Goal: Navigation & Orientation: Find specific page/section

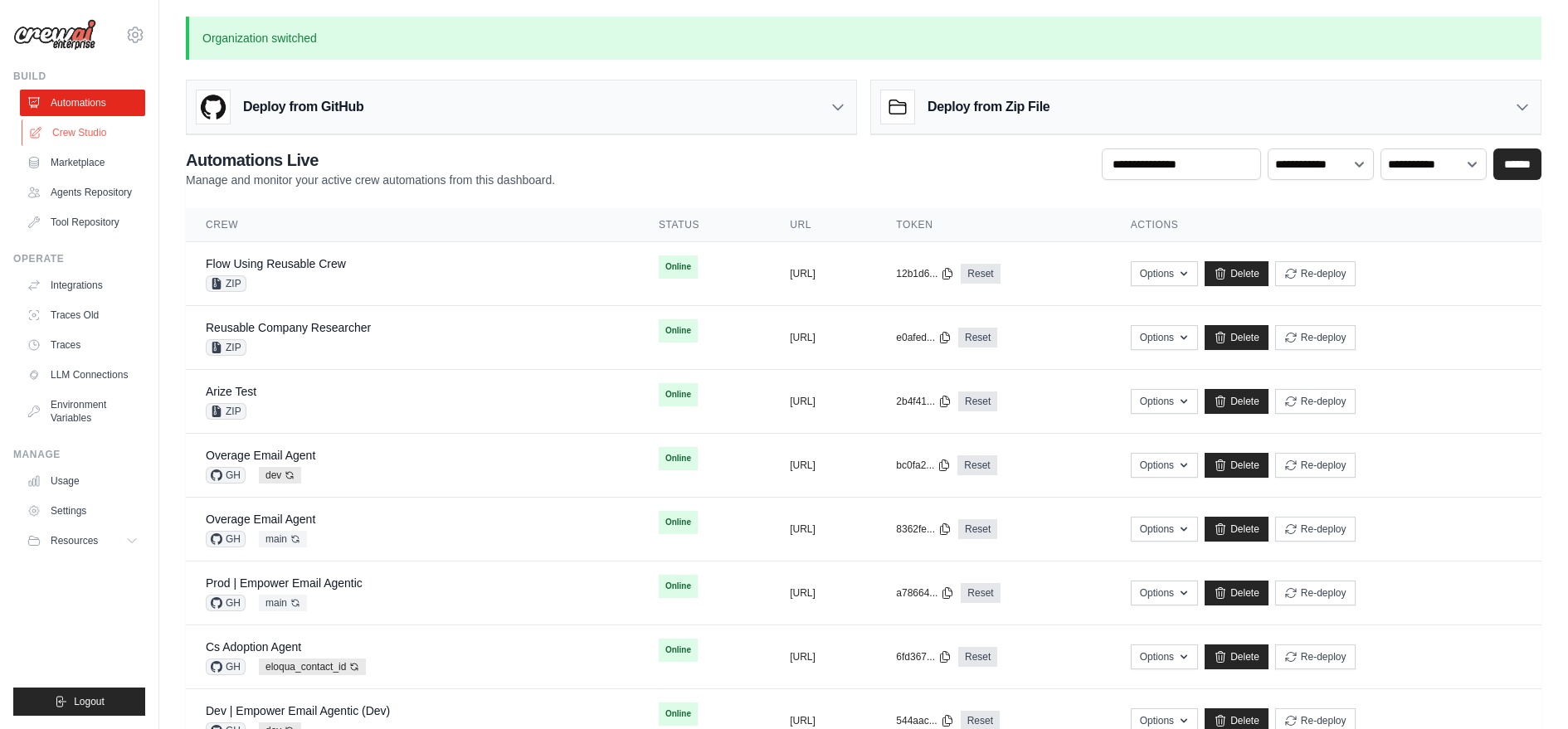
click at [82, 130] on link "Crew Studio" at bounding box center [84, 132] width 125 height 26
click at [72, 194] on link "Agents Repository" at bounding box center [84, 192] width 125 height 26
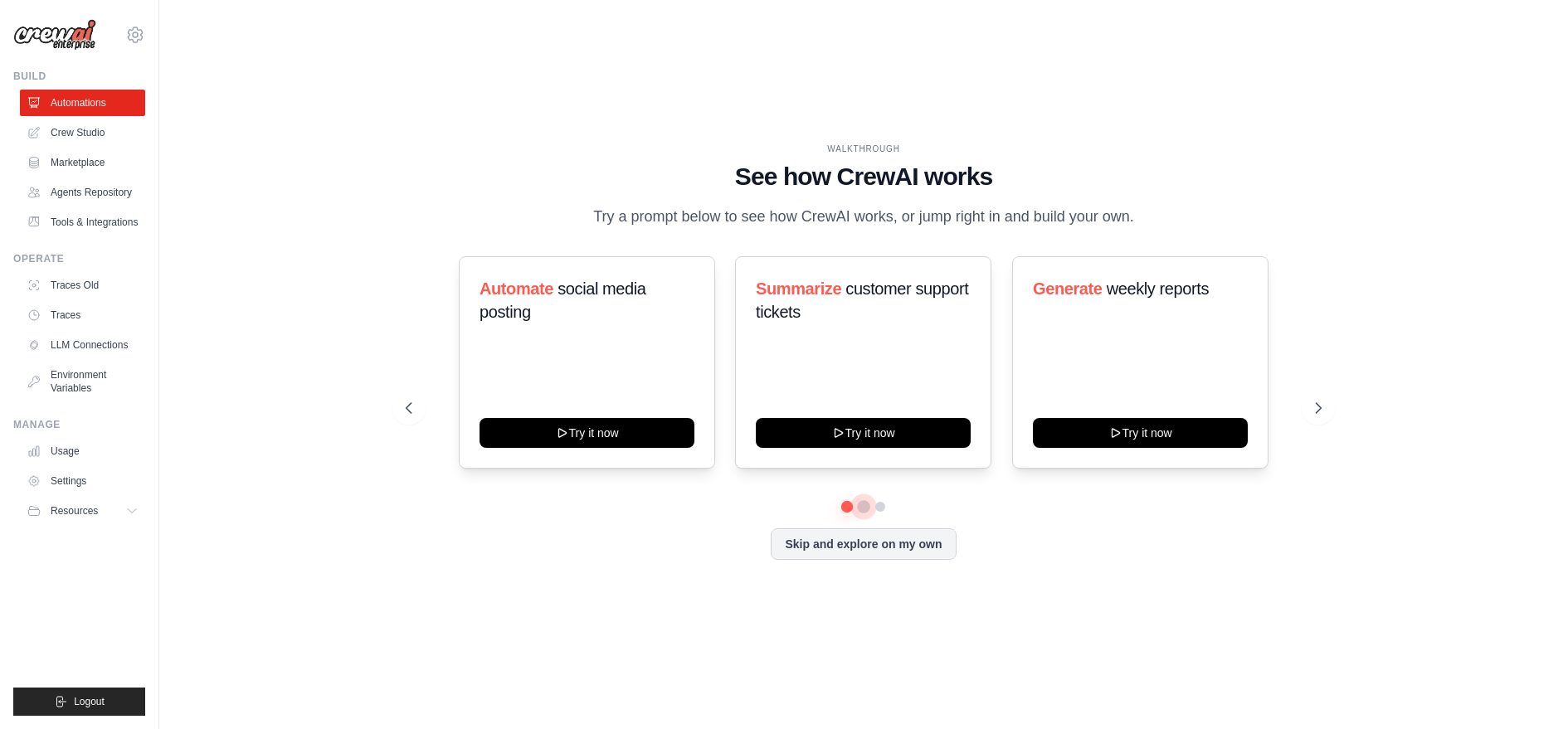
click at [861, 510] on button at bounding box center [863, 506] width 13 height 13
click at [880, 515] on div "Automate social media posting Try it now Summarize customer support tickets Try…" at bounding box center [863, 408] width 916 height 303
click at [883, 496] on div "Automate social media posting Try it now Summarize customer support tickets Try…" at bounding box center [863, 379] width 916 height 245
click at [887, 494] on div "Automate social media posting Try it now Summarize customer support tickets Try…" at bounding box center [863, 379] width 916 height 245
click at [883, 504] on button at bounding box center [880, 506] width 13 height 13
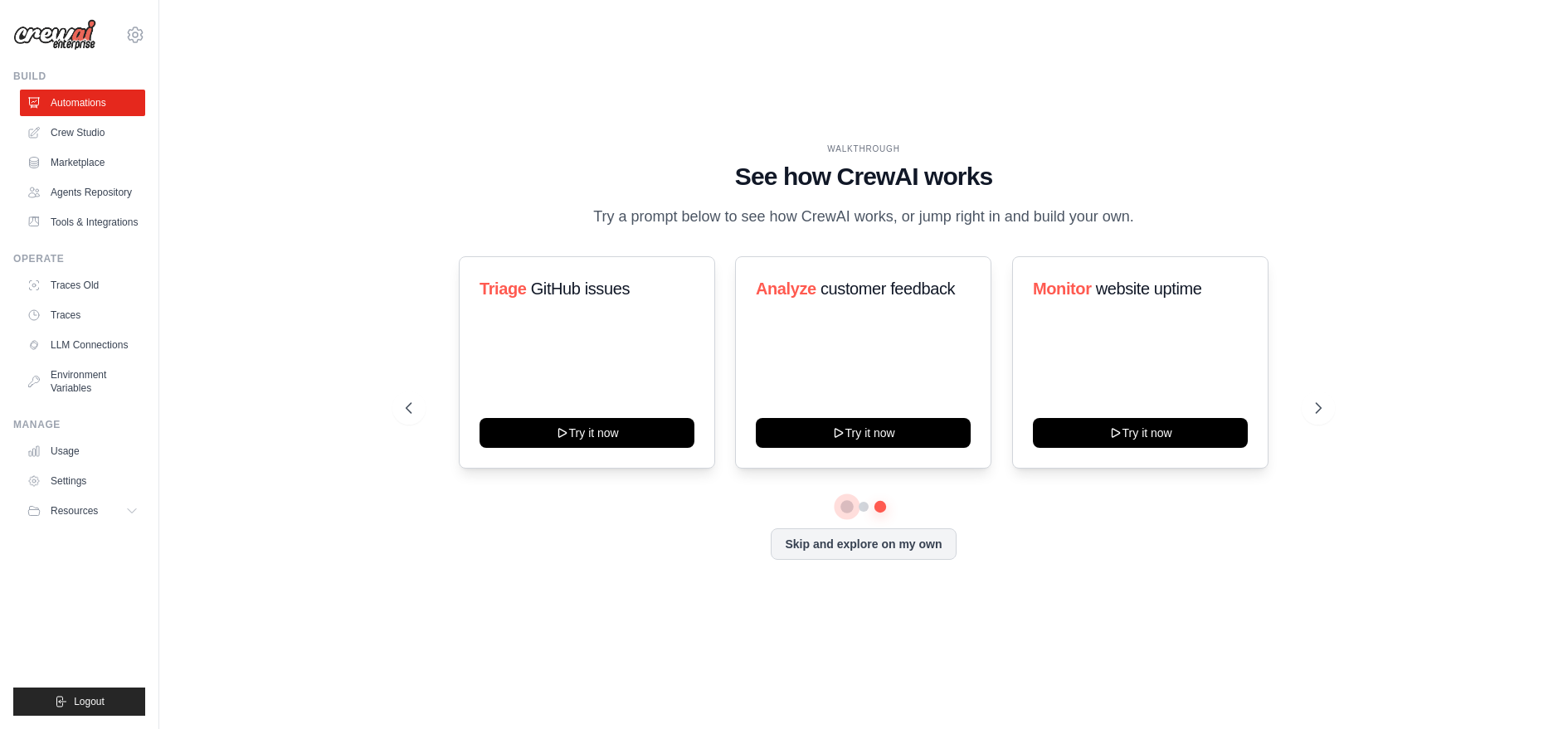
click at [845, 503] on button at bounding box center [847, 505] width 11 height 11
click at [861, 508] on button at bounding box center [863, 505] width 11 height 11
click at [885, 510] on div at bounding box center [863, 506] width 916 height 10
click at [880, 509] on button at bounding box center [880, 505] width 11 height 11
click at [844, 508] on button at bounding box center [847, 505] width 11 height 11
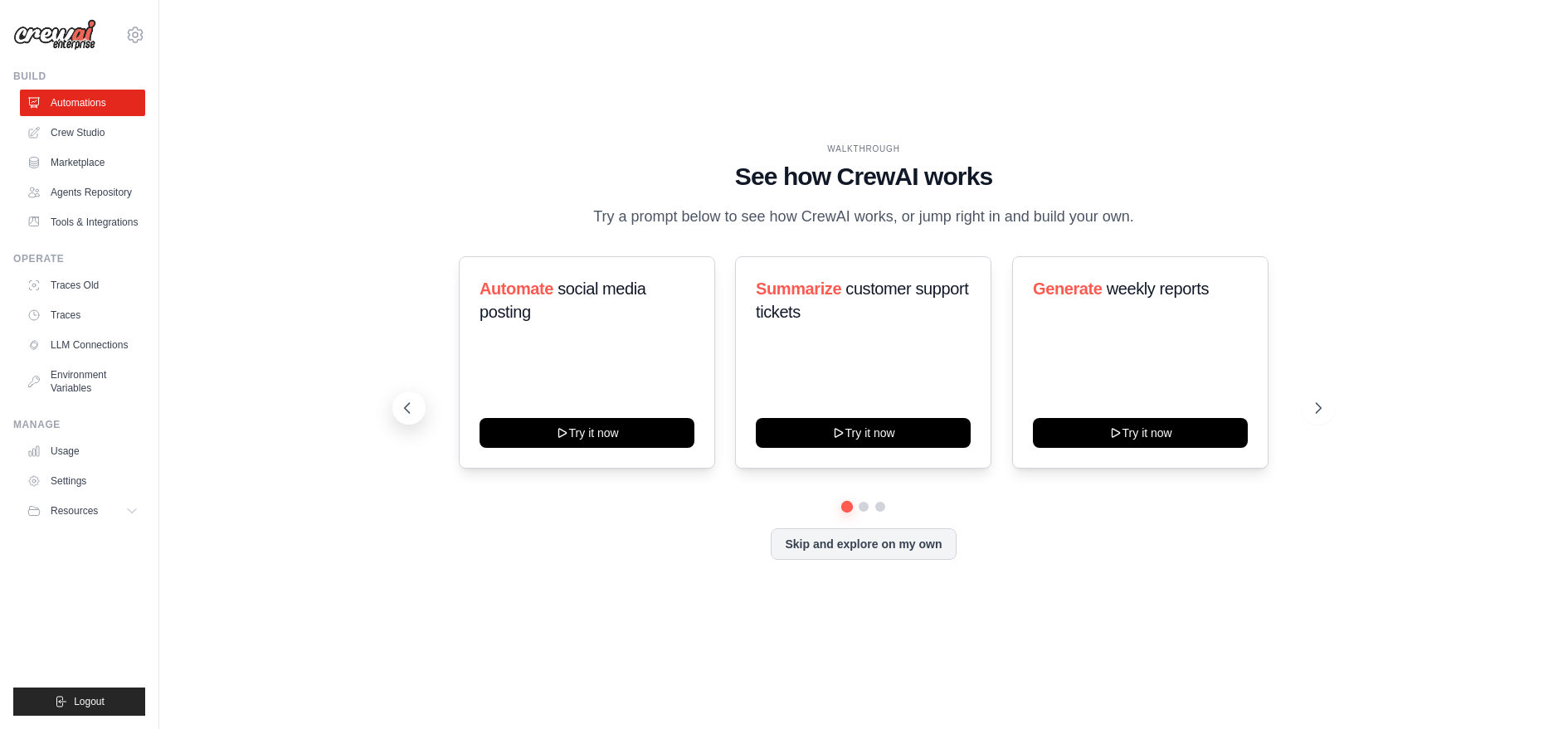
click at [405, 398] on button at bounding box center [409, 408] width 34 height 33
click at [406, 419] on button at bounding box center [409, 408] width 34 height 33
